Goal: Transaction & Acquisition: Purchase product/service

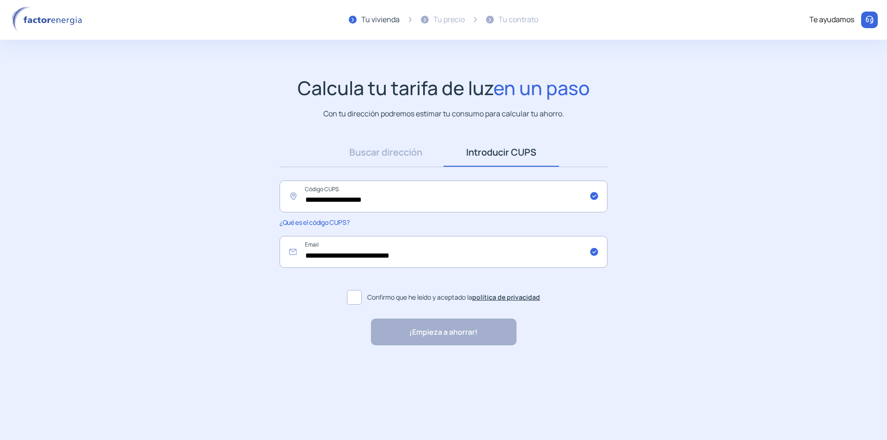
click at [346, 299] on label "Confirmo que he leído y aceptado la política de privacidad" at bounding box center [443, 297] width 328 height 22
click at [408, 329] on div "¡Empieza a ahorrar!" at bounding box center [443, 332] width 145 height 27
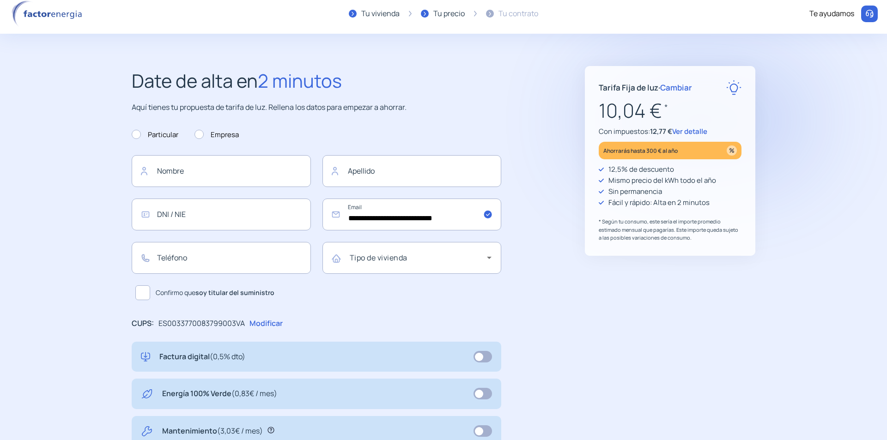
scroll to position [242, 0]
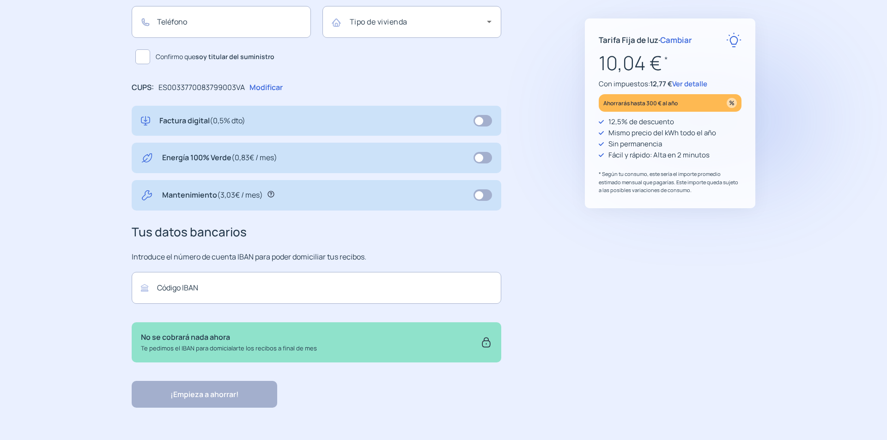
click at [360, 121] on div "Factura digital (0,5% dto)" at bounding box center [316, 121] width 351 height 12
click at [480, 119] on span at bounding box center [482, 121] width 18 height 12
click at [690, 84] on span "Ver detalle" at bounding box center [689, 84] width 35 height 10
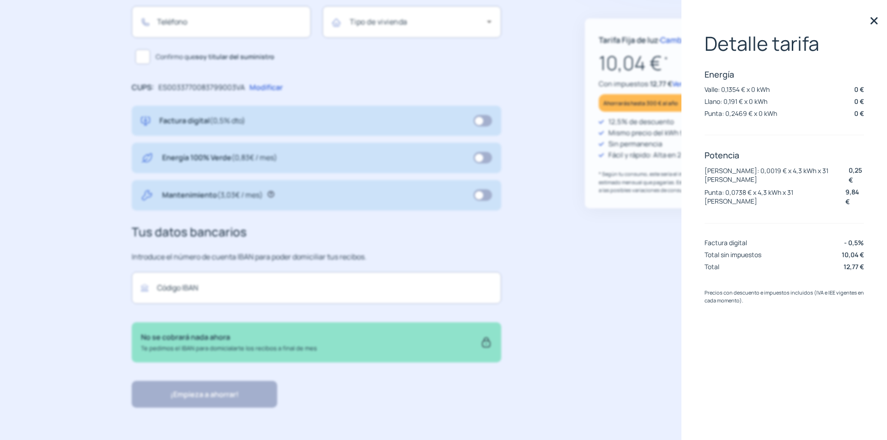
click at [561, 209] on div "**********" at bounding box center [443, 119] width 660 height 578
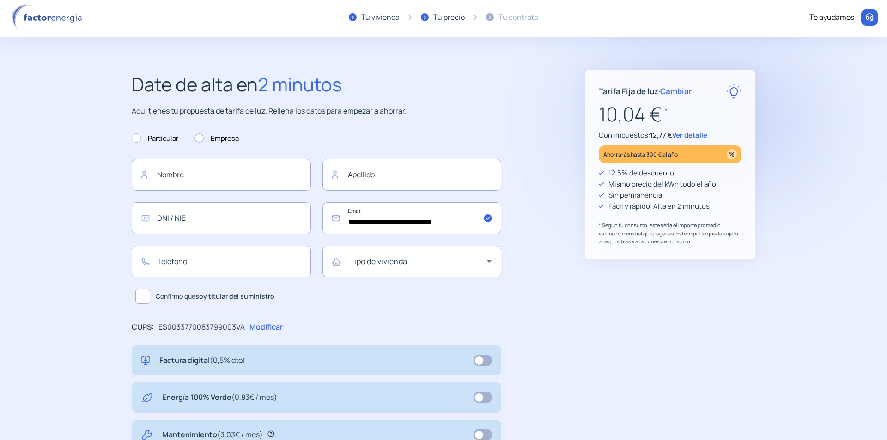
scroll to position [0, 0]
